Goal: Information Seeking & Learning: Learn about a topic

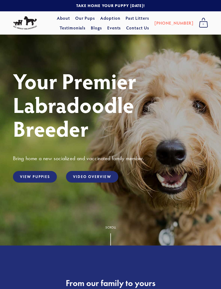
click at [42, 182] on link "View Puppies" at bounding box center [35, 177] width 44 height 12
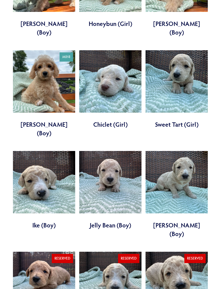
scroll to position [389, 0]
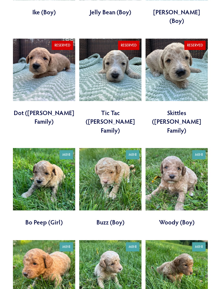
scroll to position [602, 0]
click at [45, 240] on link at bounding box center [44, 283] width 62 height 87
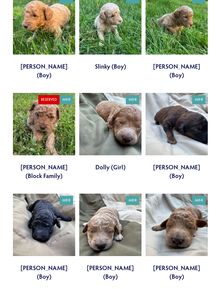
scroll to position [848, 0]
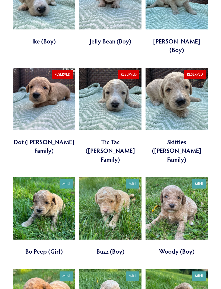
scroll to position [572, 0]
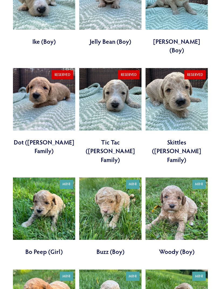
click at [36, 177] on link at bounding box center [44, 216] width 62 height 79
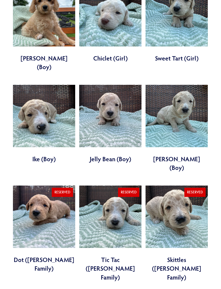
scroll to position [454, 0]
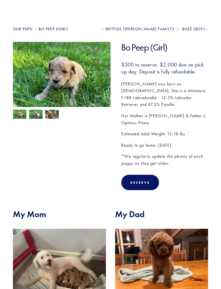
scroll to position [35, 0]
